Goal: Entertainment & Leisure: Consume media (video, audio)

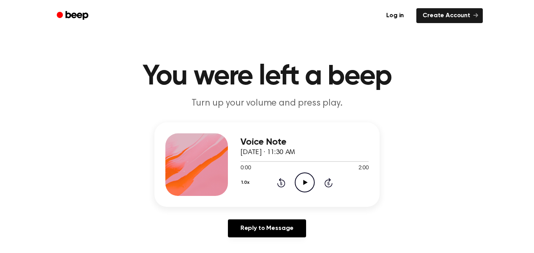
click at [303, 184] on icon "Play Audio" at bounding box center [305, 182] width 20 height 20
click at [308, 182] on icon "Play Audio" at bounding box center [305, 182] width 20 height 20
click at [313, 178] on icon "Pause Audio" at bounding box center [305, 182] width 20 height 20
click at [305, 182] on icon at bounding box center [305, 182] width 4 height 5
click at [310, 179] on icon "Pause Audio" at bounding box center [305, 182] width 20 height 20
